Goal: Find contact information: Find contact information

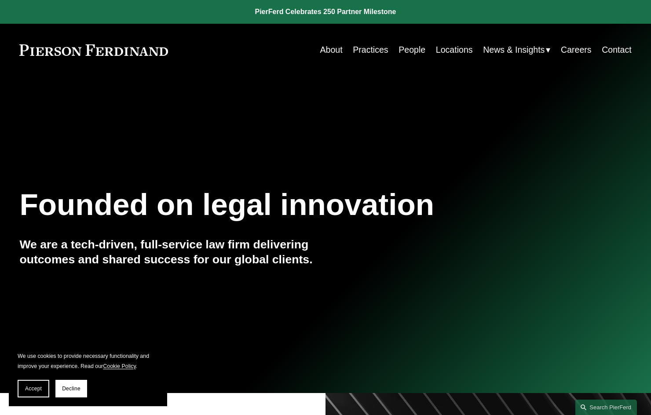
drag, startPoint x: 629, startPoint y: 194, endPoint x: 548, endPoint y: 140, distance: 96.9
click at [625, 193] on div "Founded on legal innovation We are a tech-driven, full-service law firm deliver…" at bounding box center [325, 244] width 651 height 118
drag, startPoint x: 617, startPoint y: 76, endPoint x: 608, endPoint y: 76, distance: 8.8
click at [617, 76] on div "Skip to Content About Practices People Locations" at bounding box center [325, 50] width 651 height 52
click at [367, 50] on link "Practices" at bounding box center [370, 49] width 35 height 17
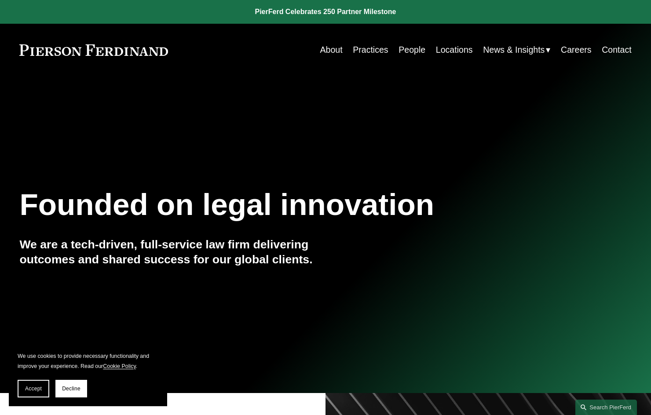
click at [406, 50] on link "People" at bounding box center [411, 49] width 27 height 17
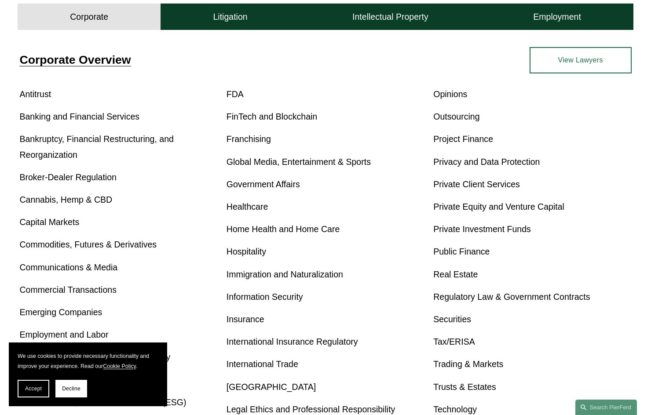
scroll to position [234, 0]
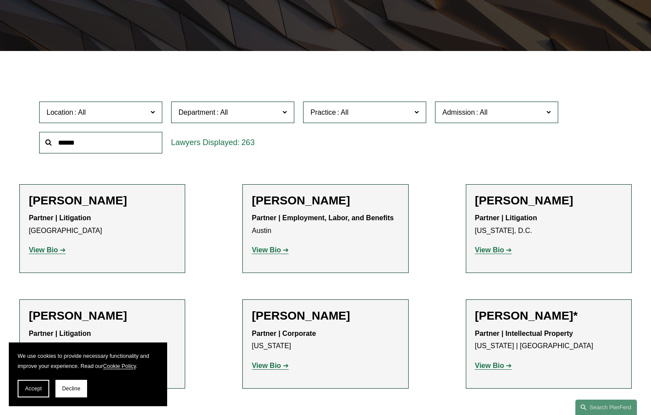
scroll to position [234, 0]
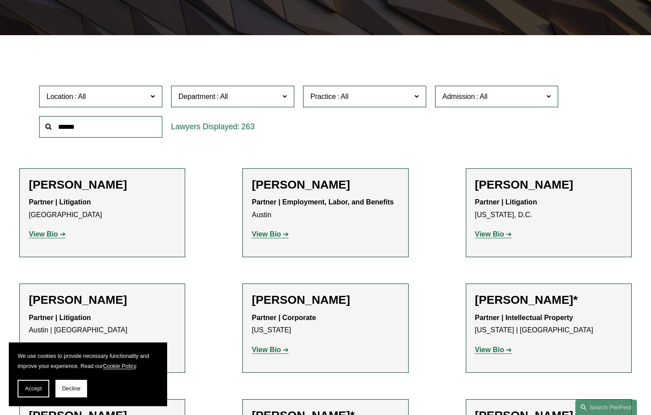
click at [337, 93] on span at bounding box center [343, 96] width 14 height 7
click at [0, 0] on link "Products Liability Litigation and Counseling" at bounding box center [0, 0] width 0 height 0
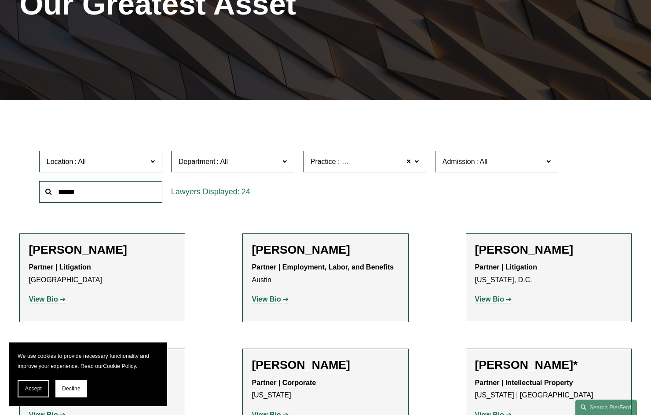
scroll to position [161, 0]
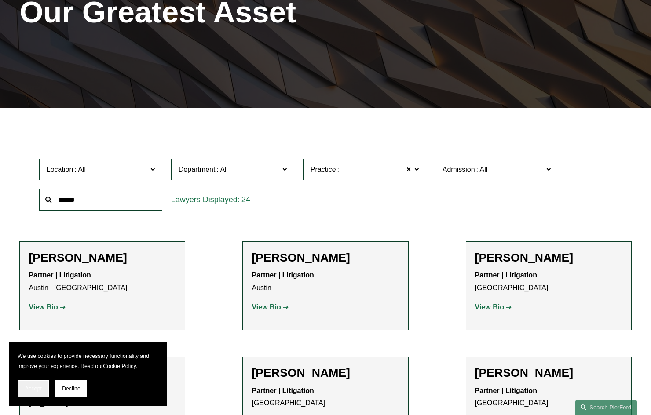
click at [38, 386] on span "Accept" at bounding box center [33, 389] width 17 height 6
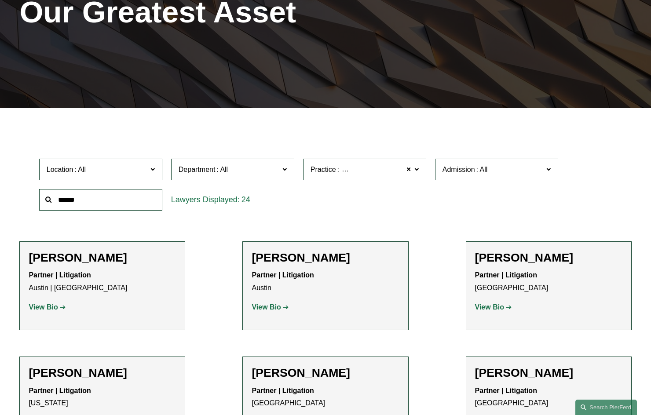
click at [367, 164] on span "Products Liability Litigation and Counseling" at bounding box center [407, 169] width 134 height 11
click at [476, 186] on div "Location All Atlanta Austin Bellevue Boston Charlotte Chicago Cincinnati Clevel…" at bounding box center [325, 184] width 581 height 60
click at [103, 164] on span "Location" at bounding box center [97, 170] width 101 height 12
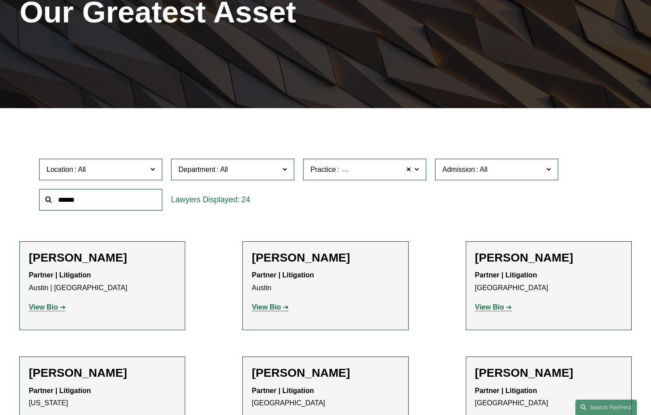
click at [0, 0] on link "Miami" at bounding box center [0, 0] width 0 height 0
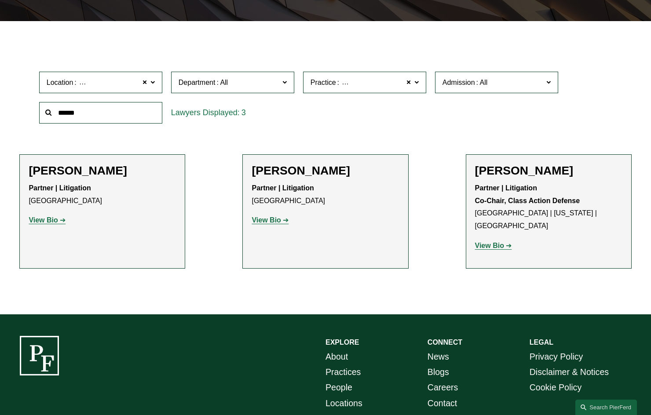
scroll to position [279, 0]
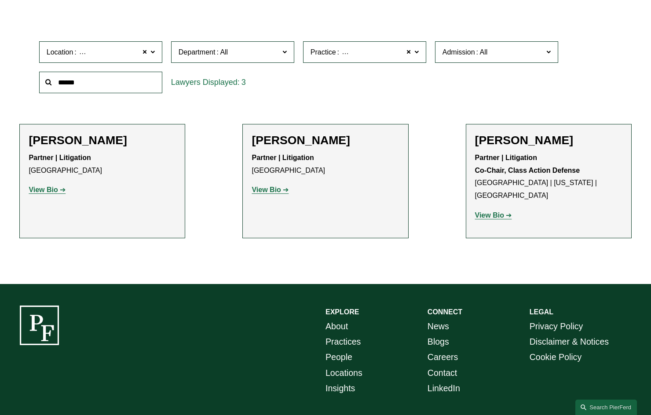
click at [51, 186] on strong "View Bio" at bounding box center [43, 189] width 29 height 7
click at [274, 186] on strong "View Bio" at bounding box center [265, 189] width 29 height 7
click at [484, 211] on strong "View Bio" at bounding box center [489, 214] width 29 height 7
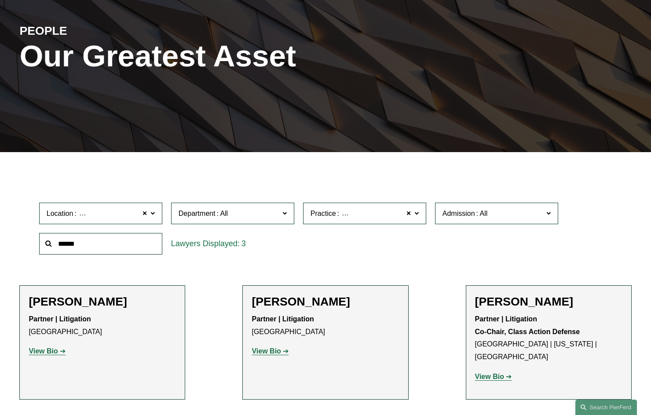
scroll to position [234, 0]
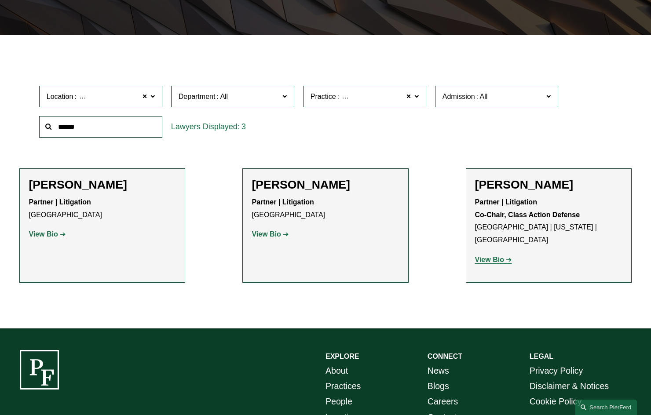
click at [96, 91] on span "[GEOGRAPHIC_DATA]" at bounding box center [114, 96] width 73 height 11
click at [0, 0] on link "Tampa" at bounding box center [0, 0] width 0 height 0
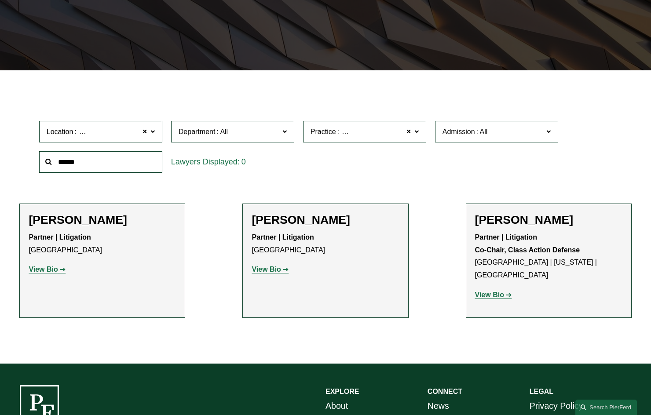
scroll to position [161, 0]
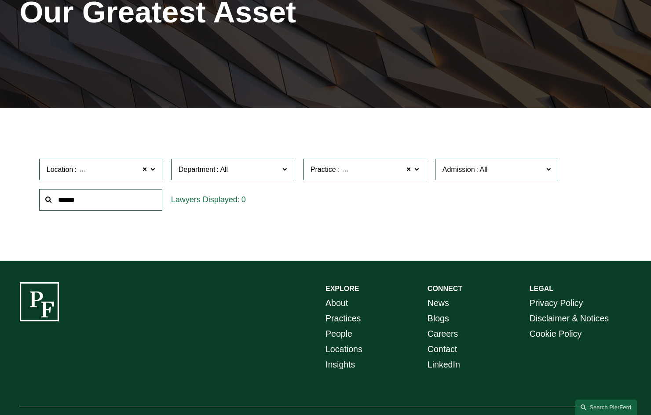
click at [116, 164] on span "Location Tampa" at bounding box center [97, 170] width 101 height 12
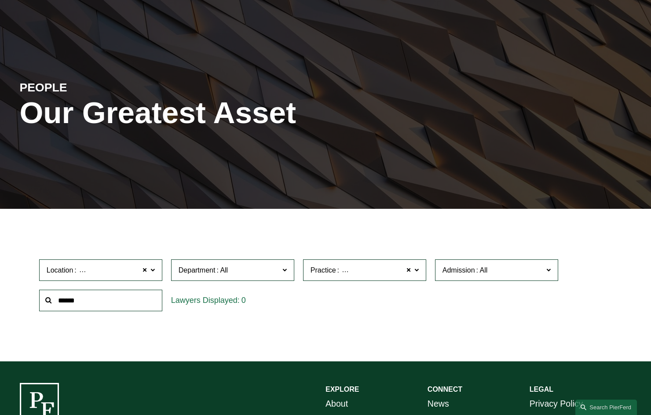
scroll to position [0, 0]
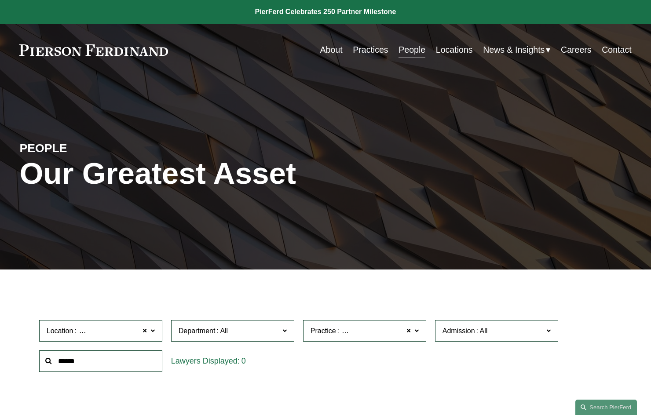
click at [461, 51] on link "Locations" at bounding box center [454, 49] width 37 height 17
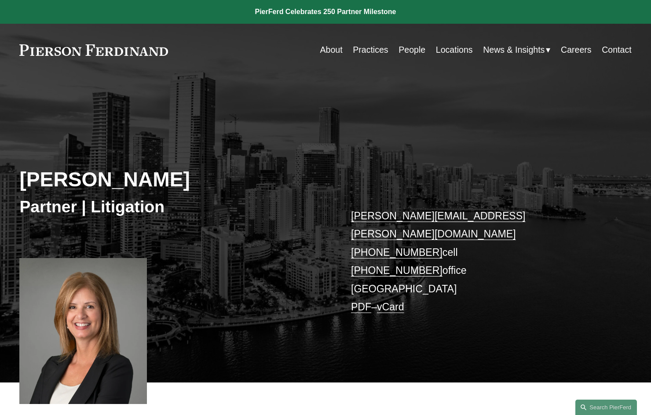
click at [159, 167] on h2 "[PERSON_NAME]" at bounding box center [172, 179] width 306 height 25
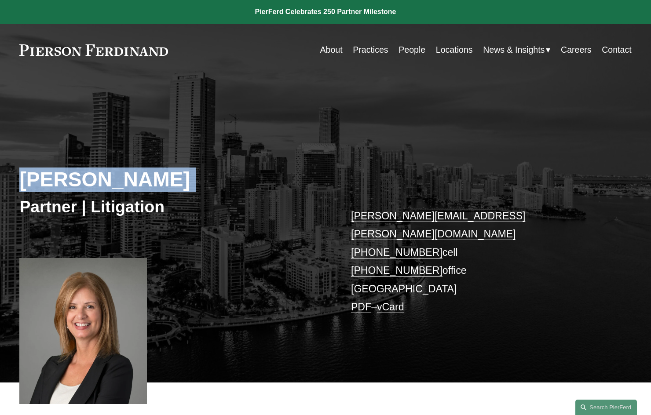
click at [159, 167] on h2 "[PERSON_NAME]" at bounding box center [172, 179] width 306 height 25
copy div "[PERSON_NAME]"
drag, startPoint x: 343, startPoint y: 192, endPoint x: 456, endPoint y: 220, distance: 116.0
click at [456, 220] on div "Frances De La Guardia Partner | Litigation frances.delaguardia@pierferd.com +1.…" at bounding box center [325, 248] width 651 height 267
copy p "frances.delaguardia@pierferd.com +1.954.655.5212 cell"
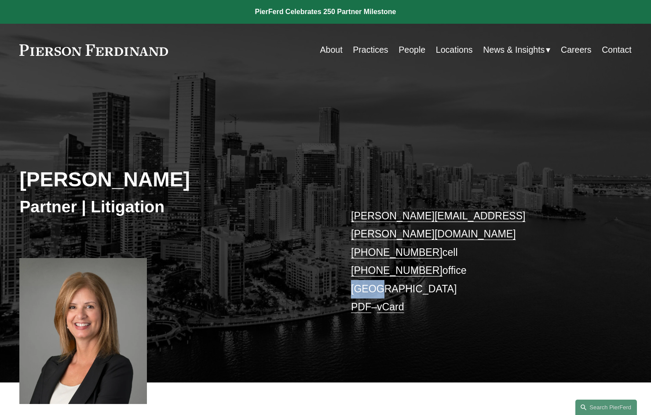
drag, startPoint x: 389, startPoint y: 251, endPoint x: 341, endPoint y: 253, distance: 48.4
click at [341, 253] on div "Frances De La Guardia Partner | Litigation frances.delaguardia@pierferd.com +1.…" at bounding box center [325, 248] width 651 height 267
copy p "Miami"
click at [553, 248] on p "frances.delaguardia@pierferd.com +1.954.655.5212 cell +1.305.712.4385 office Mi…" at bounding box center [478, 262] width 255 height 110
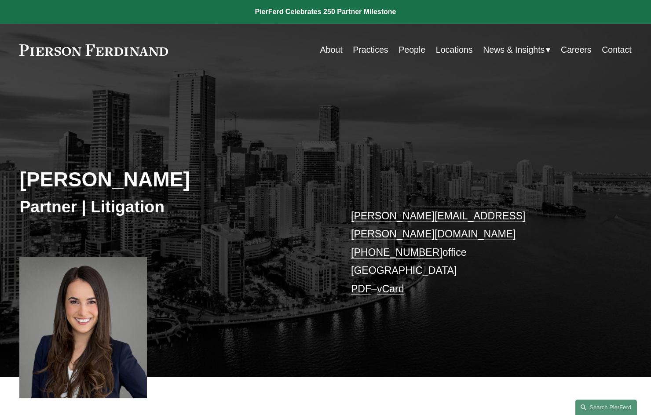
click at [71, 167] on h2 "[PERSON_NAME]" at bounding box center [172, 179] width 306 height 25
click at [74, 167] on h2 "[PERSON_NAME]" at bounding box center [172, 179] width 306 height 25
click at [77, 167] on h2 "Nicole M. Llopis" at bounding box center [172, 179] width 306 height 25
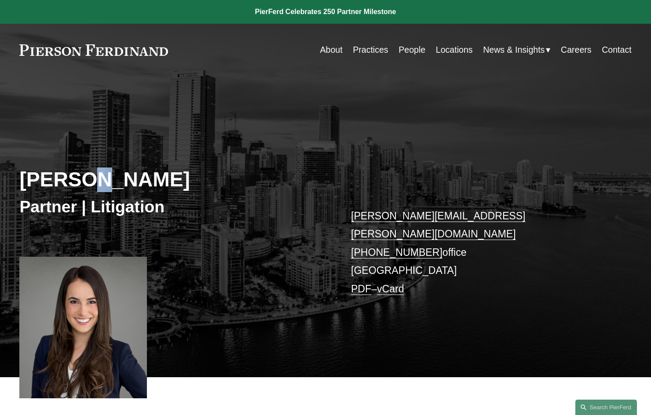
click at [78, 167] on h2 "Nicole M. Llopis" at bounding box center [172, 179] width 306 height 25
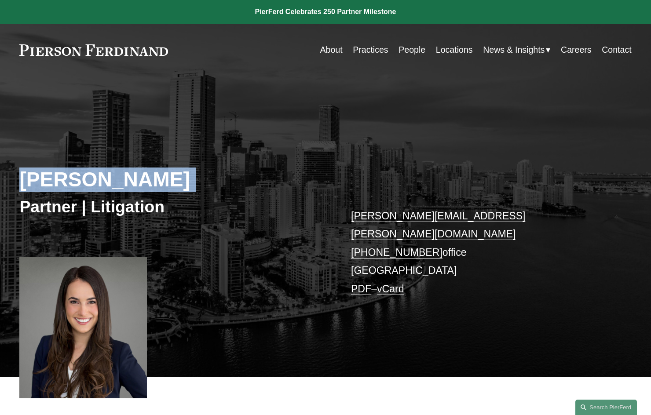
click at [78, 167] on h2 "Nicole M. Llopis" at bounding box center [172, 179] width 306 height 25
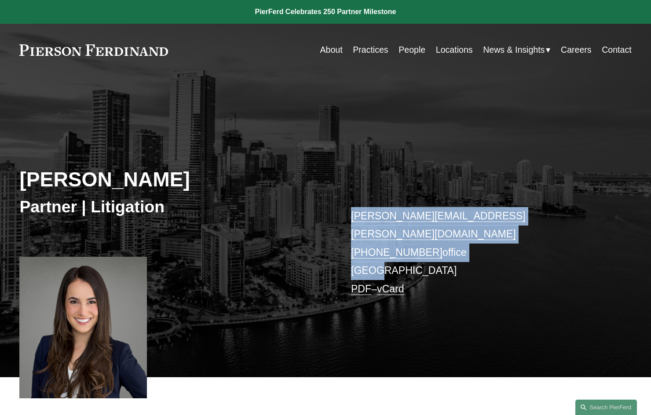
drag, startPoint x: 343, startPoint y: 192, endPoint x: 399, endPoint y: 241, distance: 74.5
click at [399, 241] on div "Nicole M. Llopis Partner | Litigation nicole.llopis@pierferd.com +1.305.712.211…" at bounding box center [325, 246] width 651 height 262
copy p "nicole.llopis@pierferd.com +1.305.712.2118 office Miami"
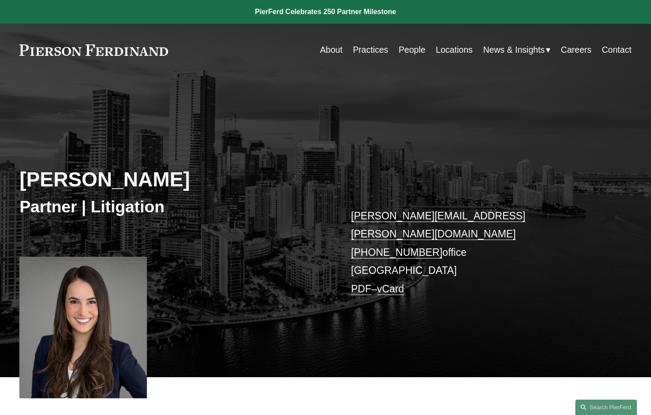
click at [502, 292] on div "Nicole M. Llopis Partner | Litigation nicole.llopis@pierferd.com +1.305.712.211…" at bounding box center [325, 246] width 651 height 262
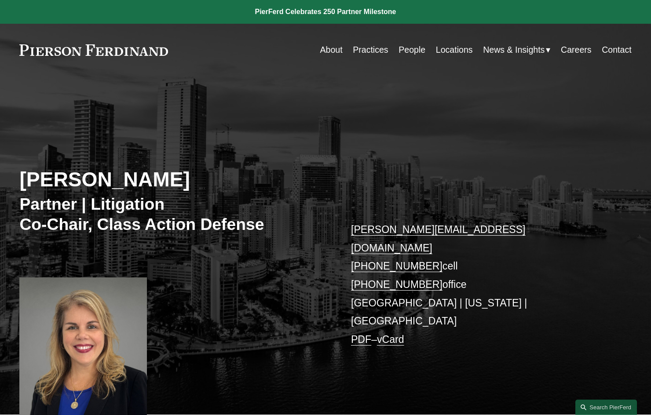
click at [69, 167] on h2 "[PERSON_NAME]" at bounding box center [172, 179] width 306 height 25
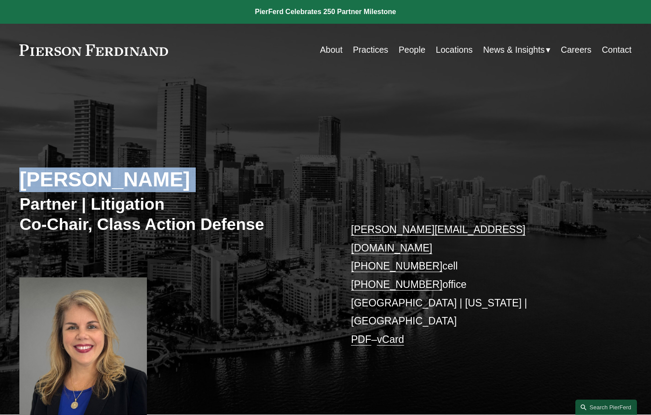
click at [68, 167] on h2 "[PERSON_NAME]" at bounding box center [172, 179] width 306 height 25
copy div "[PERSON_NAME]"
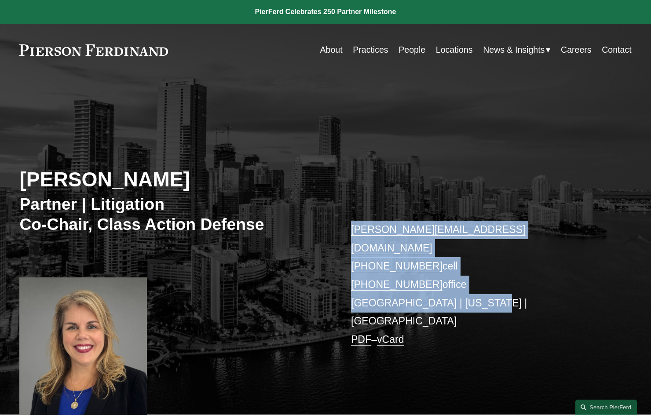
drag, startPoint x: 337, startPoint y: 205, endPoint x: 482, endPoint y: 263, distance: 155.7
click at [482, 263] on div "[PERSON_NAME] Partner | Litigation Co-Chair, Class Action Defense [PERSON_NAME]…" at bounding box center [325, 265] width 651 height 300
copy div "[PERSON_NAME][EMAIL_ADDRESS][DOMAIN_NAME] [PHONE_NUMBER] cell [PHONE_NUMBER] of…"
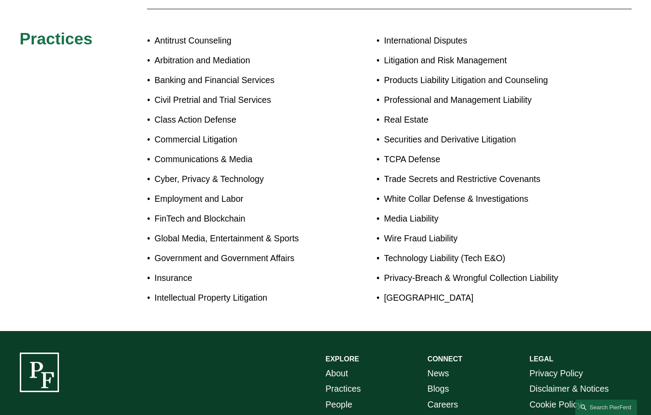
scroll to position [627, 0]
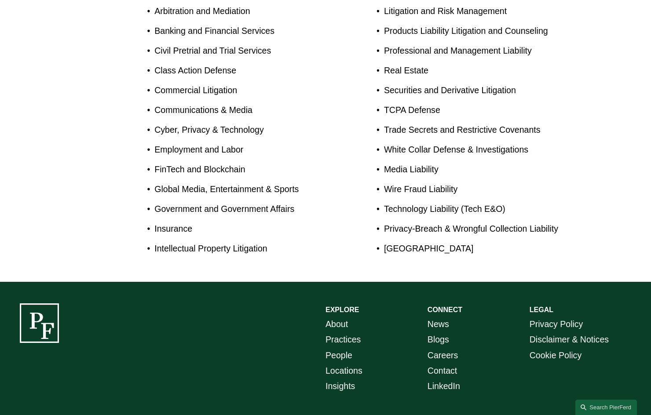
drag, startPoint x: 28, startPoint y: 386, endPoint x: 102, endPoint y: 389, distance: 74.4
copy p "[PERSON_NAME] LLP"
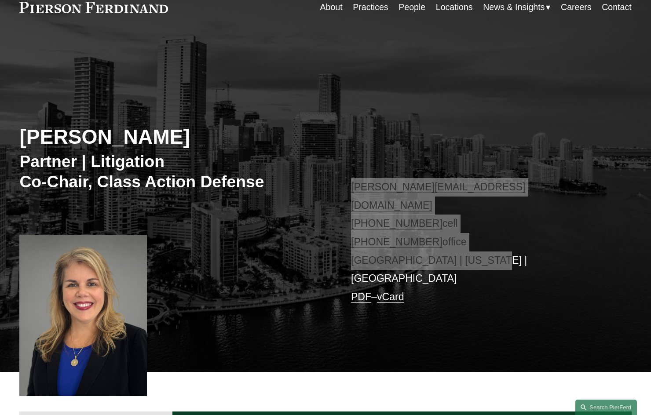
scroll to position [0, 0]
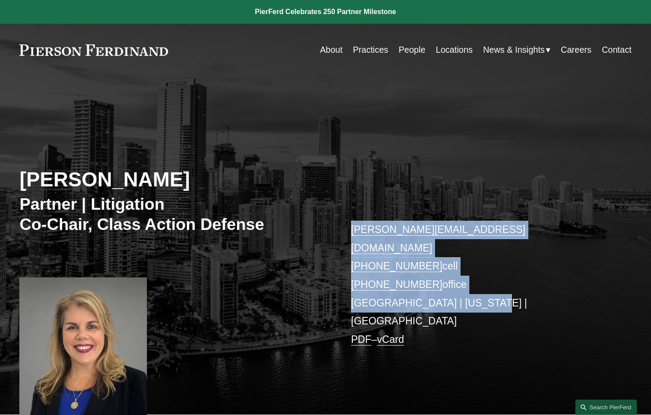
click at [353, 119] on div "Irene Oria Partner | Litigation Co-Chair, Class Action Defense irene.oria@pierf…" at bounding box center [325, 265] width 651 height 300
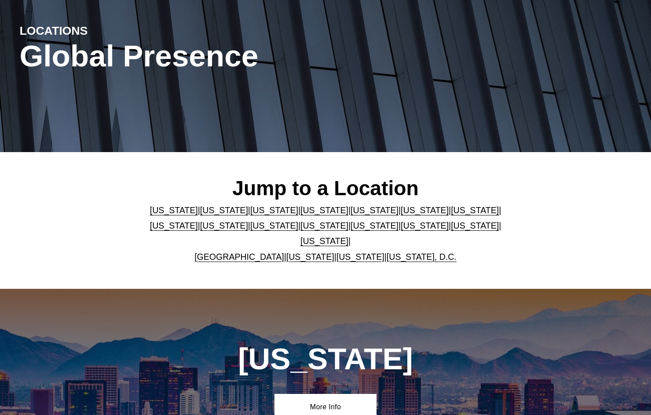
scroll to position [117, 0]
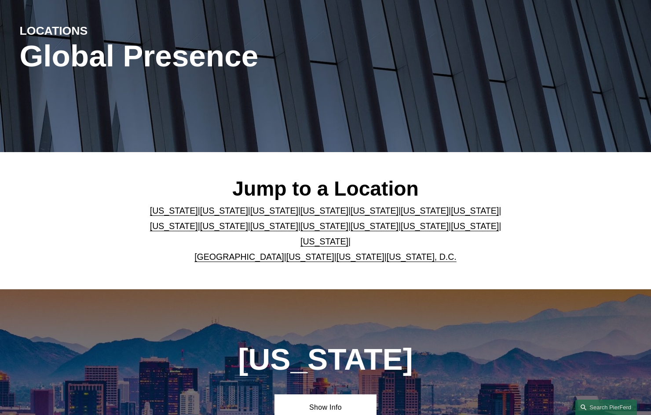
click at [350, 206] on link "[US_STATE]" at bounding box center [374, 211] width 48 height 10
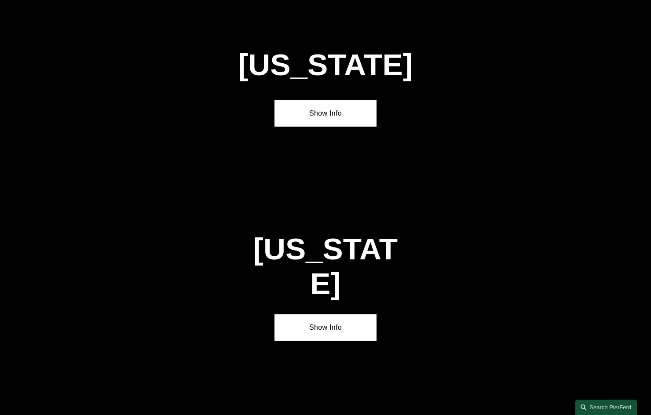
scroll to position [1129, 0]
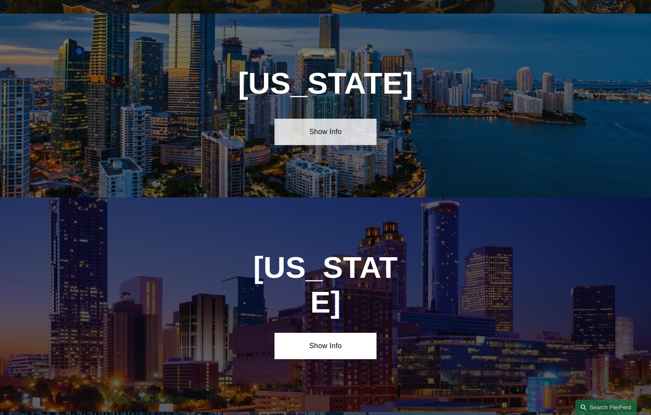
click at [343, 124] on link "Show Info" at bounding box center [325, 132] width 102 height 26
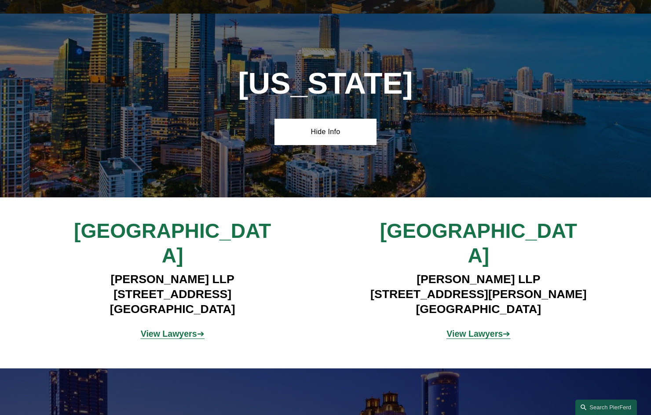
click at [109, 272] on h4 "[PERSON_NAME] LLP [STREET_ADDRESS]" at bounding box center [172, 294] width 255 height 44
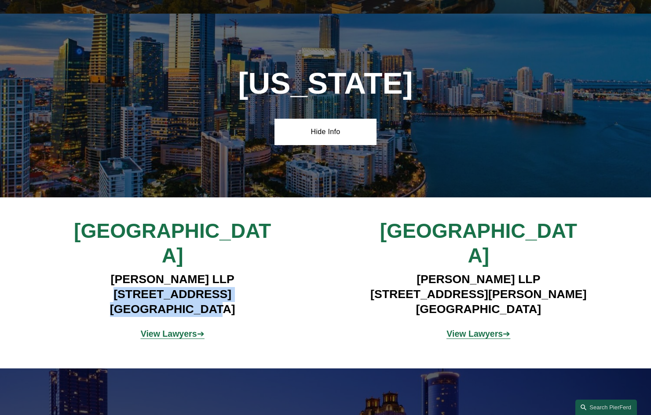
drag, startPoint x: 91, startPoint y: 262, endPoint x: 323, endPoint y: 276, distance: 232.5
click at [240, 276] on h4 "[PERSON_NAME] LLP [STREET_ADDRESS]" at bounding box center [172, 294] width 255 height 44
copy h4 "[STREET_ADDRESS]"
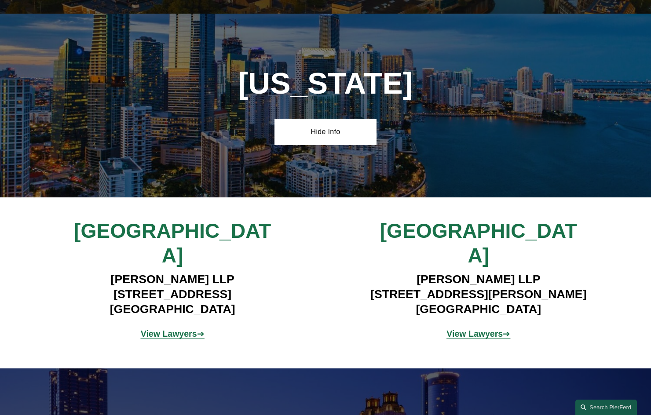
drag, startPoint x: 538, startPoint y: 163, endPoint x: 507, endPoint y: 168, distance: 31.7
click at [537, 165] on div "[US_STATE] Hide Info" at bounding box center [325, 106] width 651 height 184
